Goal: Transaction & Acquisition: Purchase product/service

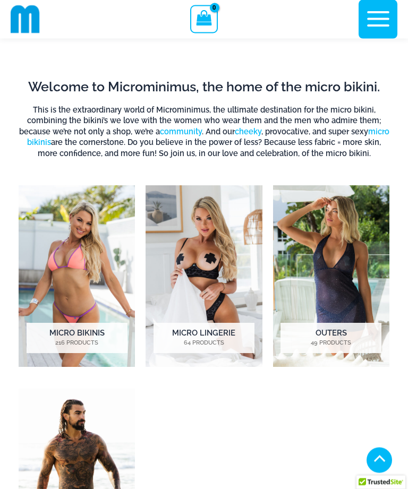
scroll to position [262, 0]
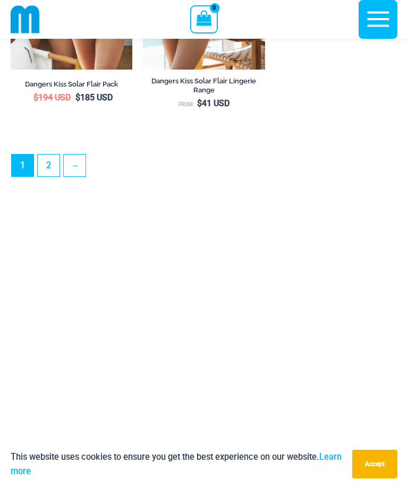
scroll to position [3038, 0]
click at [57, 175] on link "2" at bounding box center [49, 166] width 22 height 22
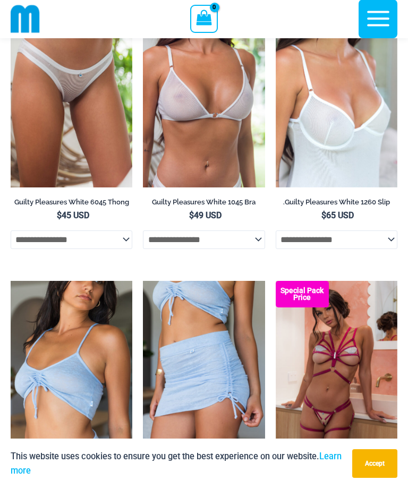
scroll to position [1533, 0]
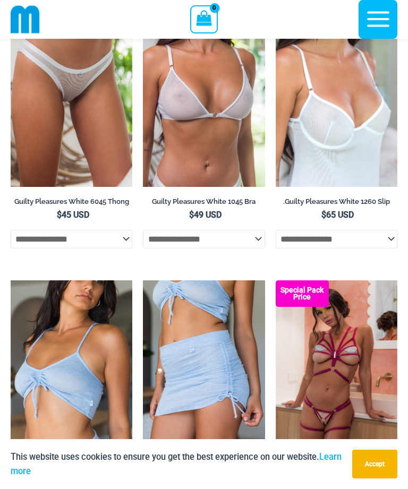
click at [11, 4] on img at bounding box center [11, 4] width 0 height 0
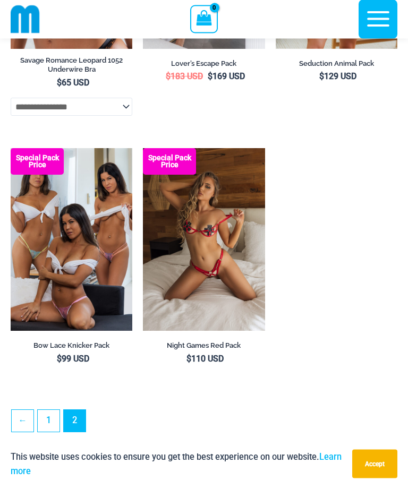
scroll to position [2788, 0]
click at [11, 148] on img at bounding box center [11, 148] width 0 height 0
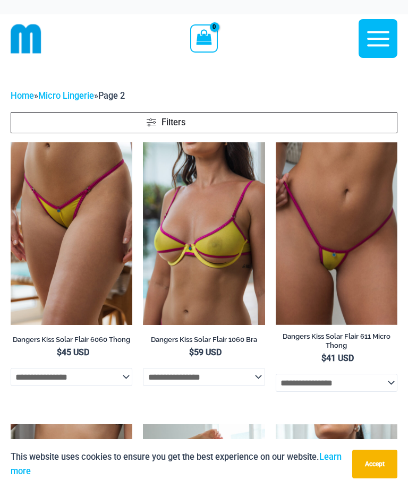
scroll to position [2822, 0]
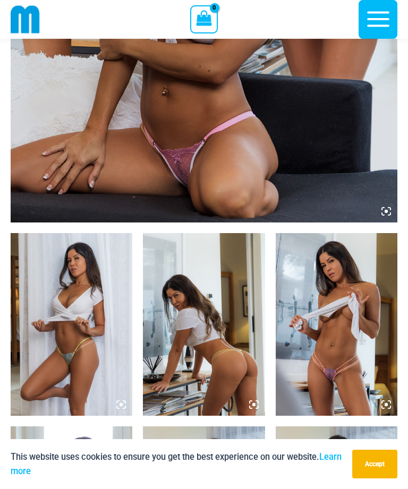
scroll to position [424, 0]
click at [111, 339] on img at bounding box center [72, 325] width 122 height 183
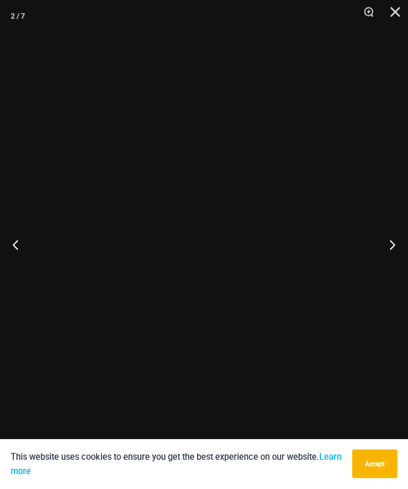
scroll to position [425, 0]
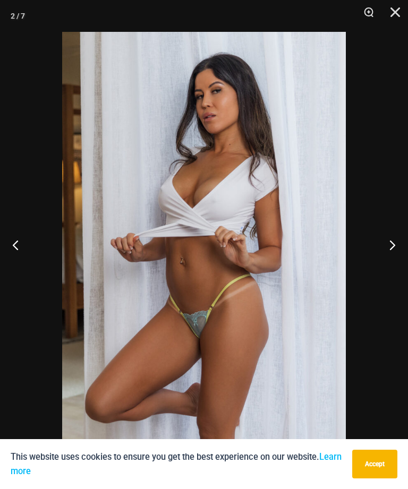
click at [402, 244] on button "Next" at bounding box center [388, 244] width 40 height 53
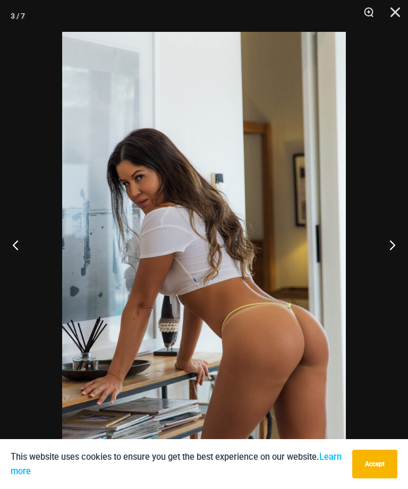
click at [396, 245] on button "Next" at bounding box center [388, 244] width 40 height 53
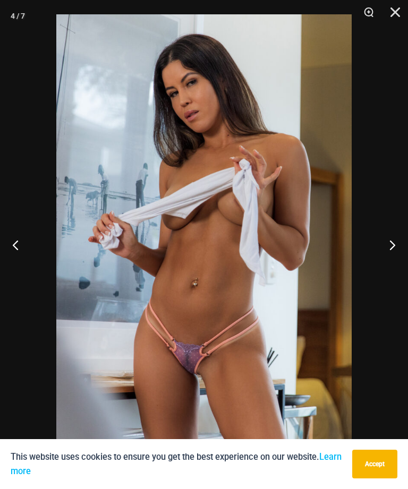
click at [397, 249] on button "Next" at bounding box center [388, 244] width 40 height 53
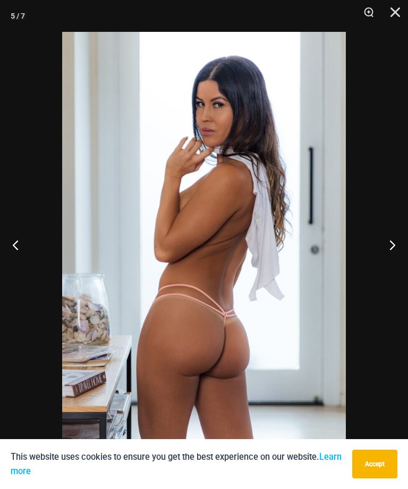
click at [395, 250] on button "Next" at bounding box center [388, 244] width 40 height 53
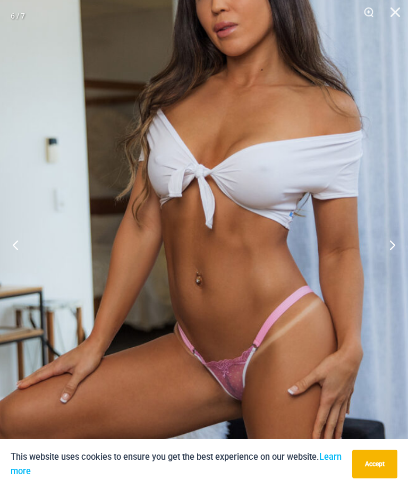
click at [395, 250] on button "Next" at bounding box center [388, 244] width 40 height 53
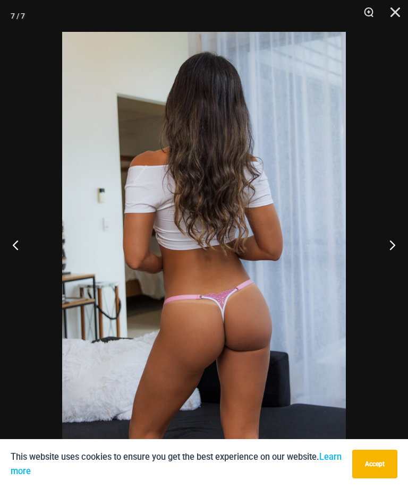
click at [401, 242] on button "Next" at bounding box center [388, 244] width 40 height 53
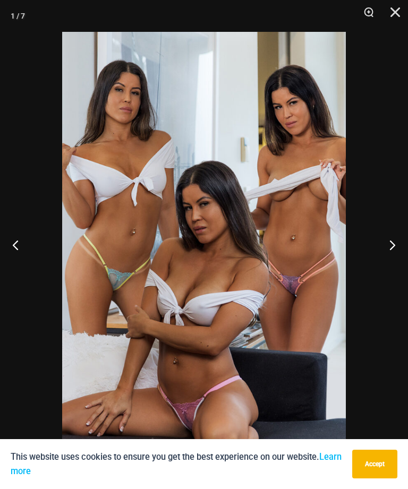
click at [402, 252] on button "Next" at bounding box center [388, 244] width 40 height 53
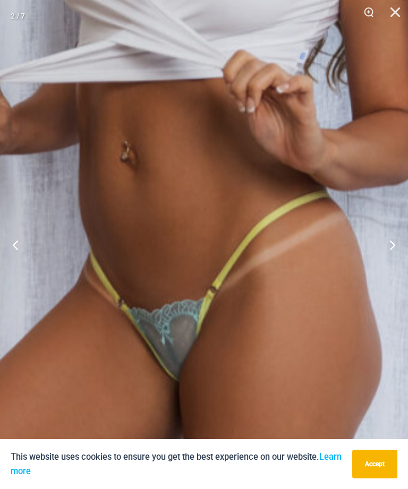
click at [212, 328] on img at bounding box center [191, 105] width 836 height 1254
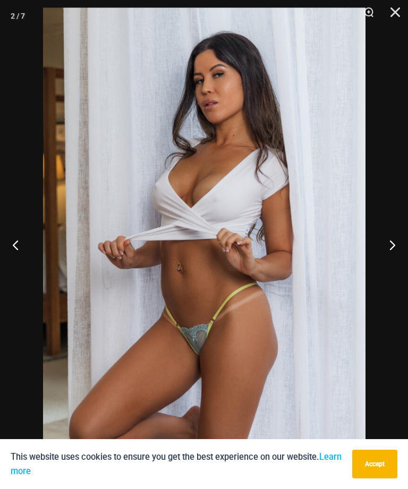
click at [395, 248] on button "Next" at bounding box center [388, 244] width 40 height 53
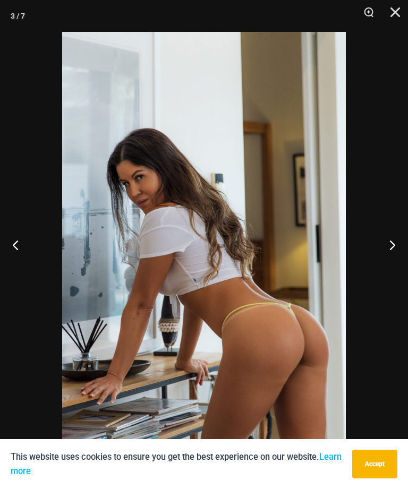
click at [404, 252] on button "Next" at bounding box center [388, 244] width 40 height 53
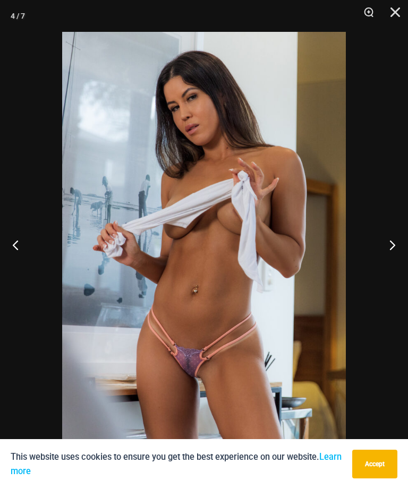
click at [404, 255] on button "Next" at bounding box center [388, 244] width 40 height 53
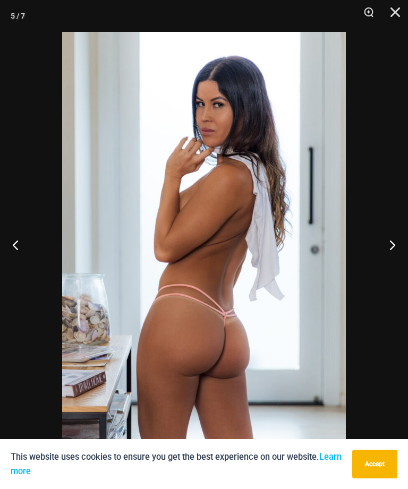
click at [399, 247] on button "Next" at bounding box center [388, 244] width 40 height 53
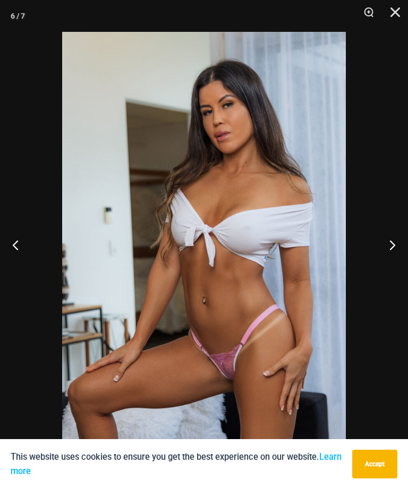
click at [401, 251] on button "Next" at bounding box center [388, 244] width 40 height 53
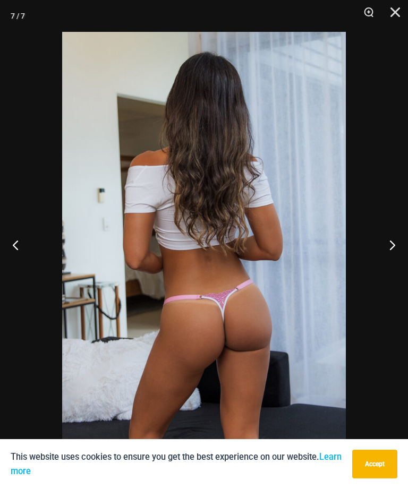
click at [404, 19] on button "Close" at bounding box center [391, 16] width 27 height 32
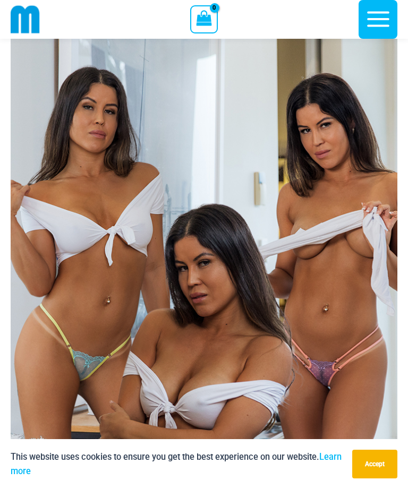
scroll to position [0, 0]
